Goal: Navigation & Orientation: Find specific page/section

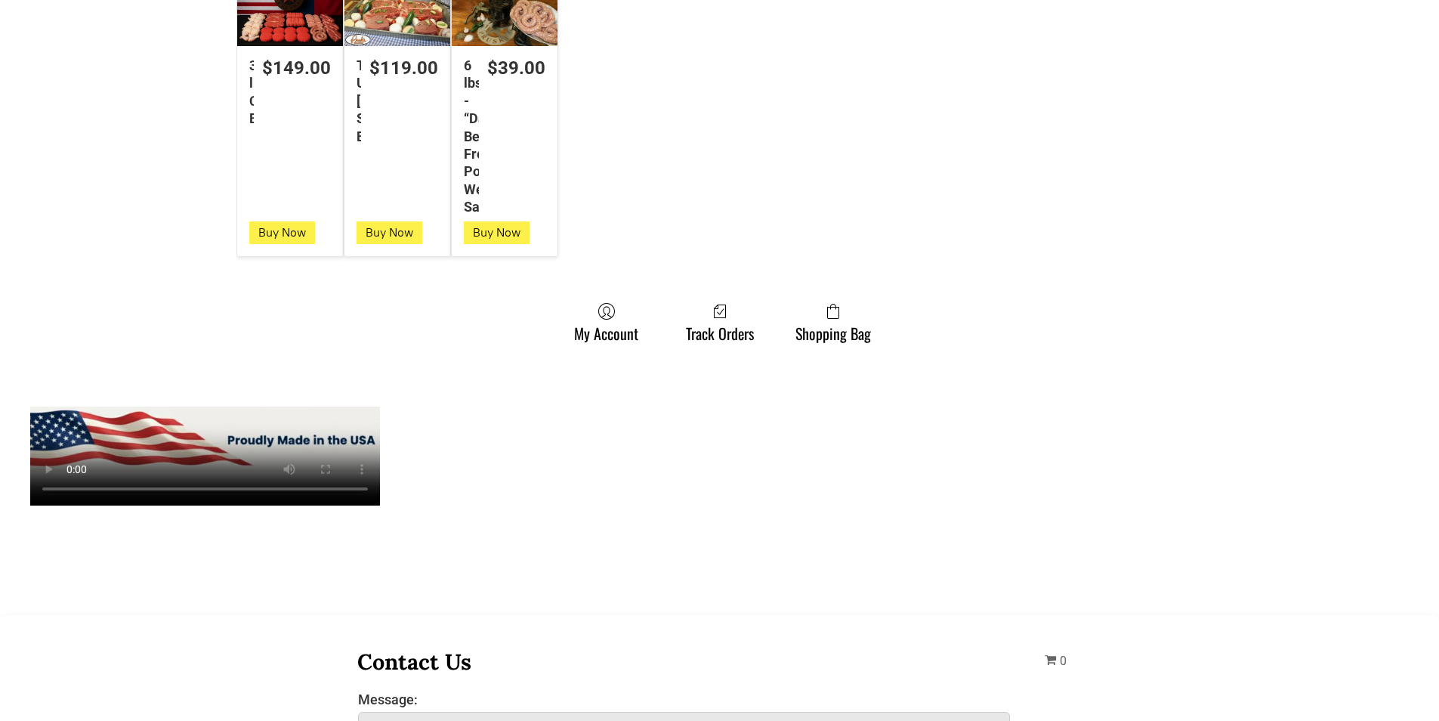
scroll to position [1208, 0]
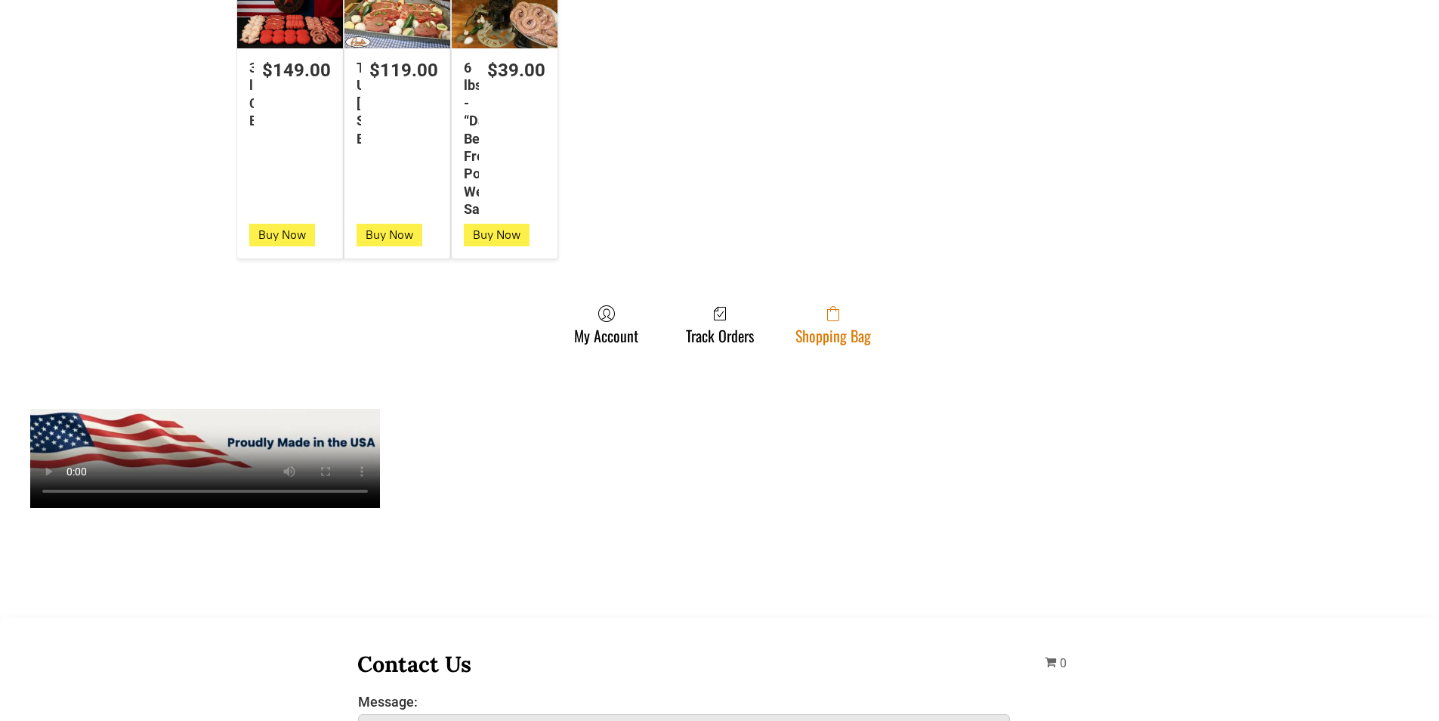
click at [841, 329] on link "Shopping Bag" at bounding box center [833, 324] width 91 height 40
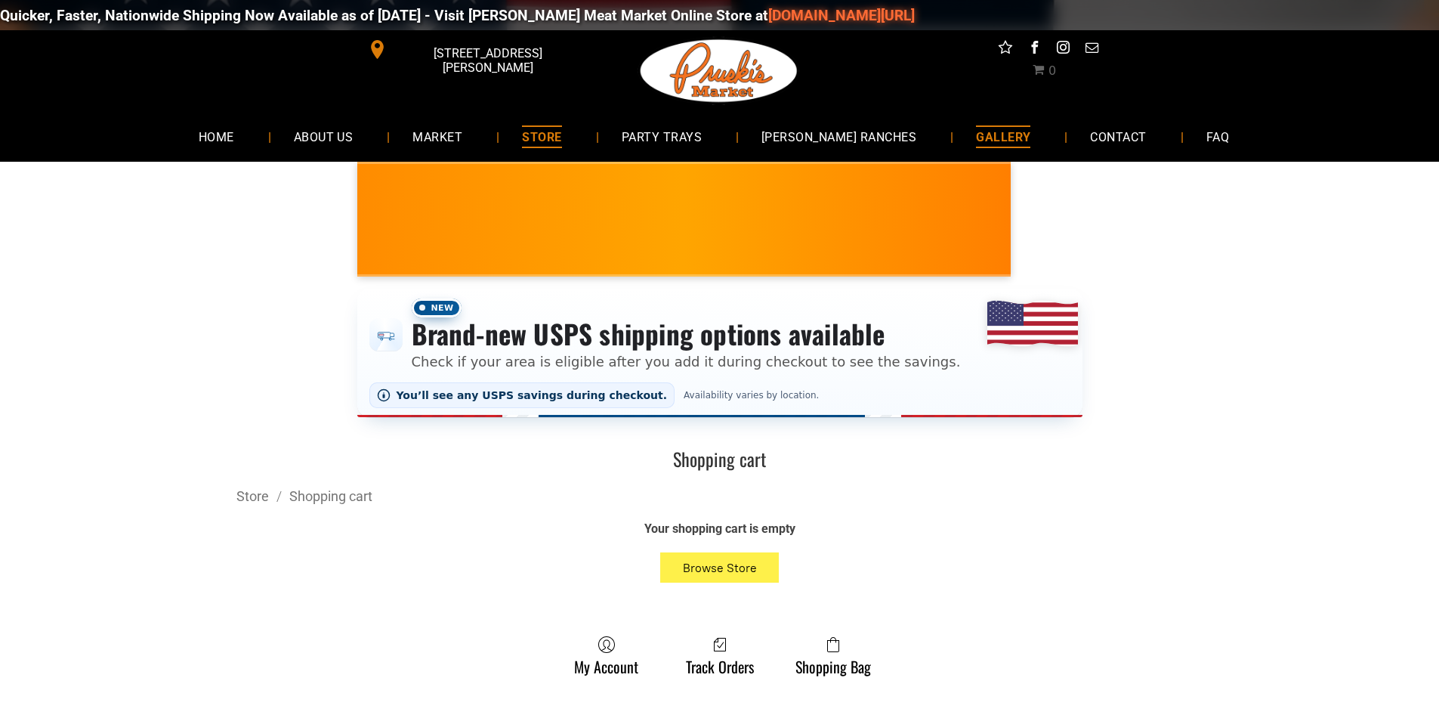
click at [953, 149] on link "GALLERY" at bounding box center [1003, 136] width 100 height 40
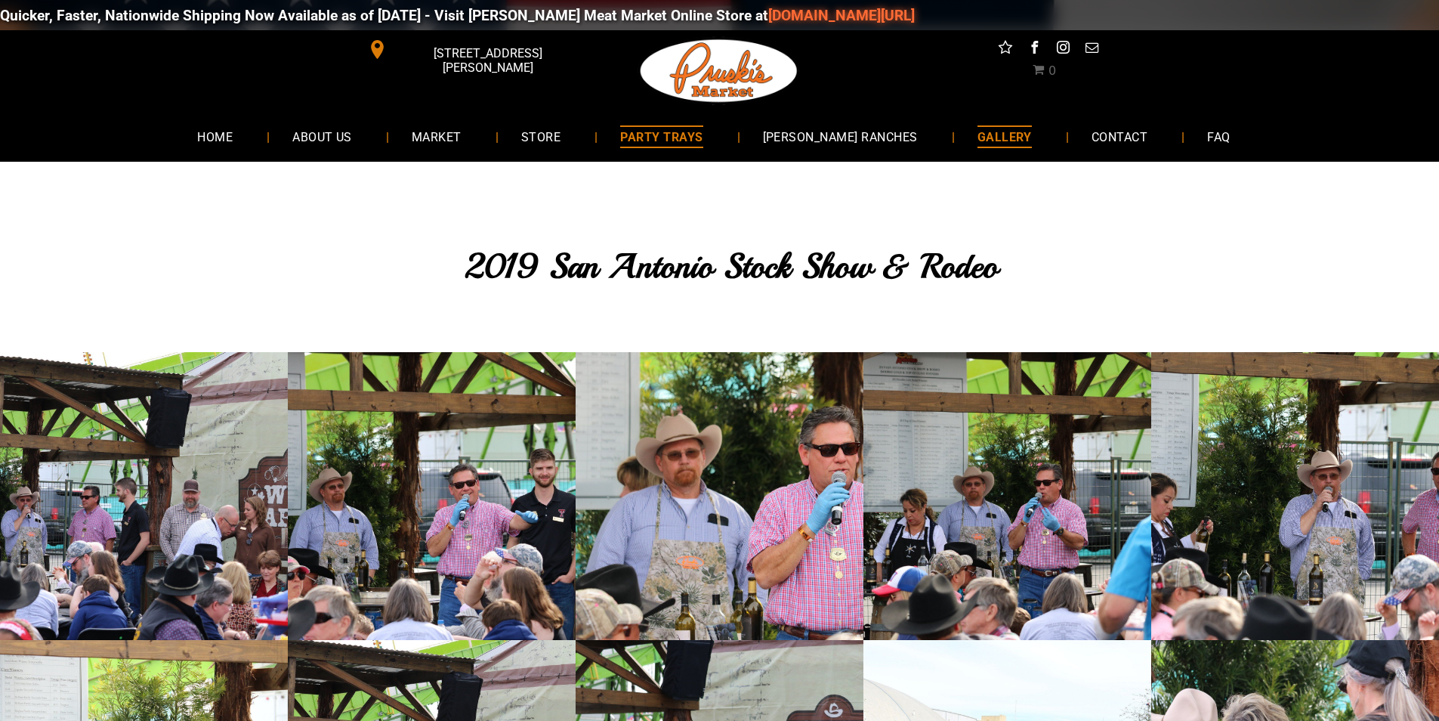
click at [693, 132] on span "PARTY TRAYS" at bounding box center [661, 136] width 82 height 22
